Goal: Ask a question: Seek information or help from site administrators or community

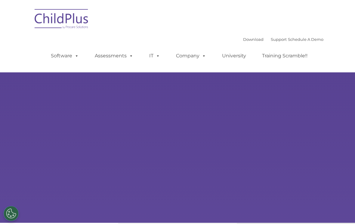
select select "MEDIUM"
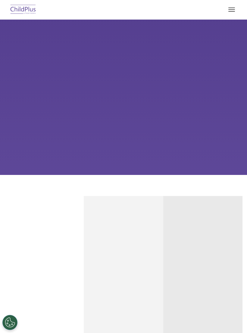
select select "MEDIUM"
click at [236, 11] on button "button" at bounding box center [231, 10] width 13 height 10
click at [231, 11] on button "button" at bounding box center [231, 10] width 13 height 10
click at [233, 12] on button "button" at bounding box center [231, 10] width 13 height 10
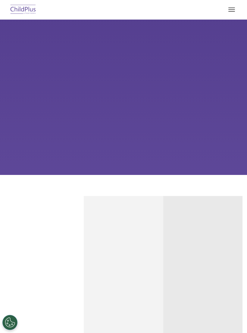
click at [234, 7] on button "button" at bounding box center [231, 10] width 13 height 10
click at [234, 14] on button "button" at bounding box center [231, 10] width 13 height 10
click at [234, 18] on nav "Download Support | Schedule A Demo Search for: Search MENU MENU Software ChildP…" at bounding box center [123, 10] width 247 height 20
click at [229, 14] on button "button" at bounding box center [231, 10] width 13 height 10
click at [228, 20] on div "Learn More Request a Demo The Future of ChildPlus is Here! Boost your productiv…" at bounding box center [123, 97] width 247 height 155
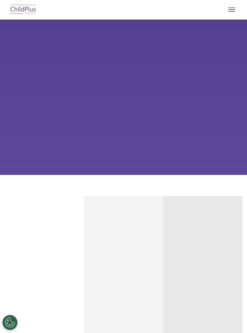
click at [230, 14] on button "button" at bounding box center [231, 10] width 13 height 10
click at [235, 9] on button "button" at bounding box center [231, 10] width 13 height 10
click at [229, 14] on button "button" at bounding box center [231, 10] width 13 height 10
click at [234, 8] on button "button" at bounding box center [231, 10] width 13 height 10
click at [231, 13] on button "button" at bounding box center [231, 10] width 13 height 10
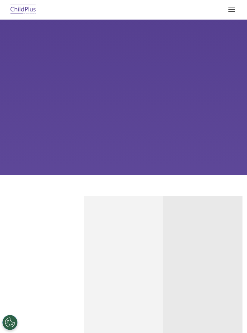
click at [237, 11] on button "button" at bounding box center [231, 10] width 13 height 10
click at [233, 8] on button "button" at bounding box center [231, 10] width 13 height 10
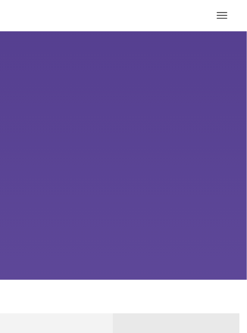
click at [225, 11] on button "button" at bounding box center [231, 10] width 13 height 10
click at [228, 10] on span "button" at bounding box center [231, 9] width 7 height 1
click at [228, 9] on span "button" at bounding box center [231, 9] width 7 height 1
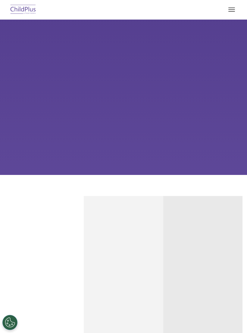
select select "MEDIUM"
click at [232, 11] on span "button" at bounding box center [231, 11] width 7 height 1
click at [177, 132] on div "Learn More Request a Demo The Future of ChildPlus is Here! Boost your productiv…" at bounding box center [123, 97] width 247 height 155
click at [68, 136] on div "Learn More Request a Demo The Future of ChildPlus is Here! Boost your productiv…" at bounding box center [123, 97] width 247 height 155
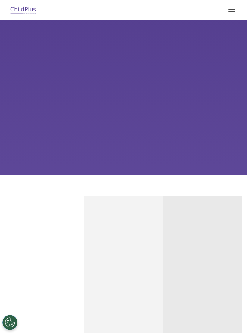
click at [23, 12] on img at bounding box center [23, 10] width 28 height 14
select select "MEDIUM"
click at [233, 11] on button "button" at bounding box center [231, 10] width 13 height 10
click at [231, 11] on span "button" at bounding box center [231, 11] width 7 height 1
click at [196, 125] on div "Learn More Request a Demo The Future of ChildPlus is Here! Boost your productiv…" at bounding box center [123, 97] width 247 height 155
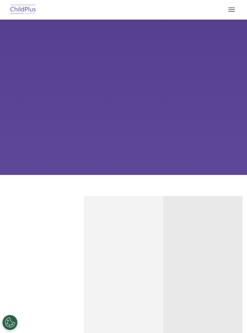
click at [233, 8] on button "button" at bounding box center [231, 10] width 13 height 10
click at [232, 9] on span "button" at bounding box center [231, 9] width 7 height 1
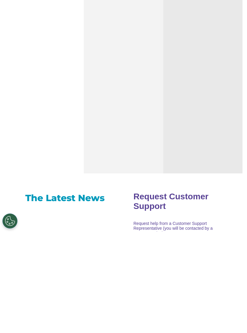
scroll to position [207, 0]
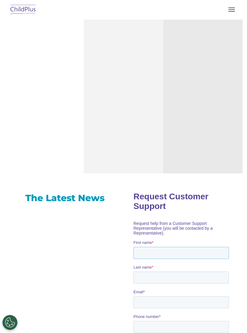
click at [190, 247] on input "First name *" at bounding box center [180, 253] width 95 height 12
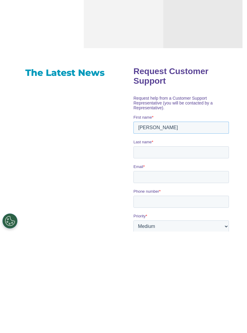
type input "[PERSON_NAME]"
click at [171, 148] on input "Last name *" at bounding box center [180, 152] width 95 height 12
type input "Trevino"
click at [162, 174] on input "Email *" at bounding box center [180, 177] width 95 height 12
type input "DTrevino@lbschools.net"
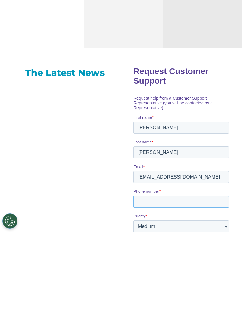
click at [180, 196] on input "Phone number *" at bounding box center [180, 202] width 95 height 12
type input "(562)426-2418"
click at [192, 225] on select "Please Select Low Medium High" at bounding box center [180, 226] width 95 height 12
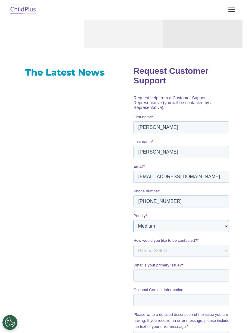
select select "HIGH"
click at [198, 246] on select "Please Select Phone Email" at bounding box center [180, 251] width 95 height 12
select select "Phone"
click at [190, 270] on input "What is your primary issue? *" at bounding box center [180, 275] width 95 height 12
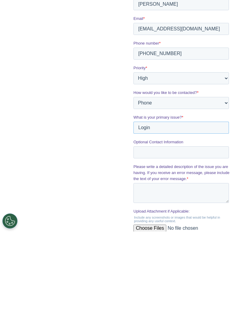
type input "Login"
click at [202, 190] on textarea "Please write a detailed description of the issue you are having. If you receive…" at bounding box center [180, 193] width 95 height 20
type textarea "w"
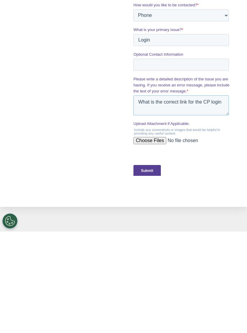
type textarea "What is the correct link for the CP login"
click at [154, 165] on input "Submit" at bounding box center [146, 170] width 27 height 11
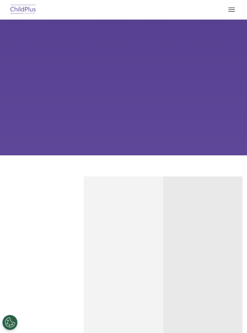
scroll to position [0, 0]
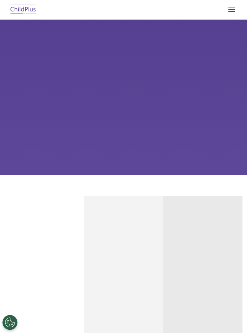
select select "MEDIUM"
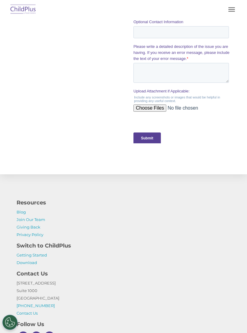
scroll to position [648, 0]
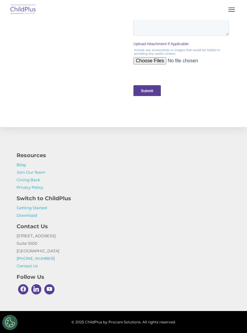
click at [30, 217] on link "Download" at bounding box center [27, 215] width 20 height 5
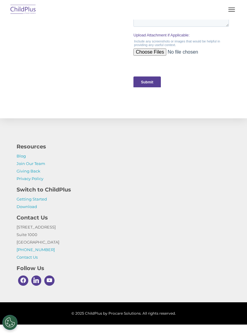
scroll to position [657, 0]
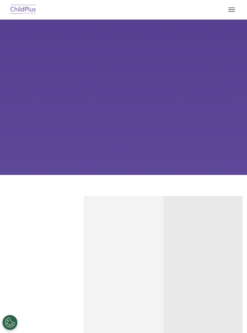
select select "MEDIUM"
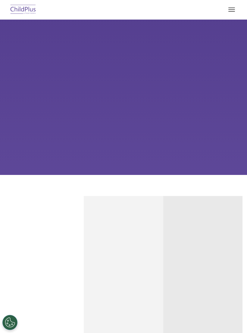
scroll to position [78, 0]
